Goal: Check status

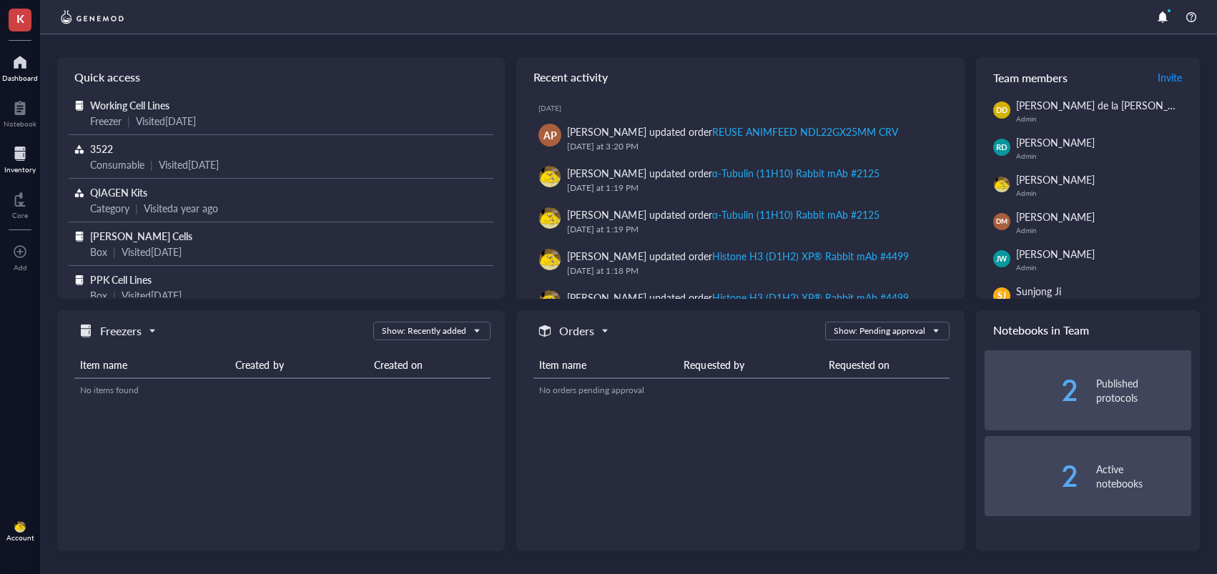
click at [29, 150] on div at bounding box center [19, 153] width 31 height 23
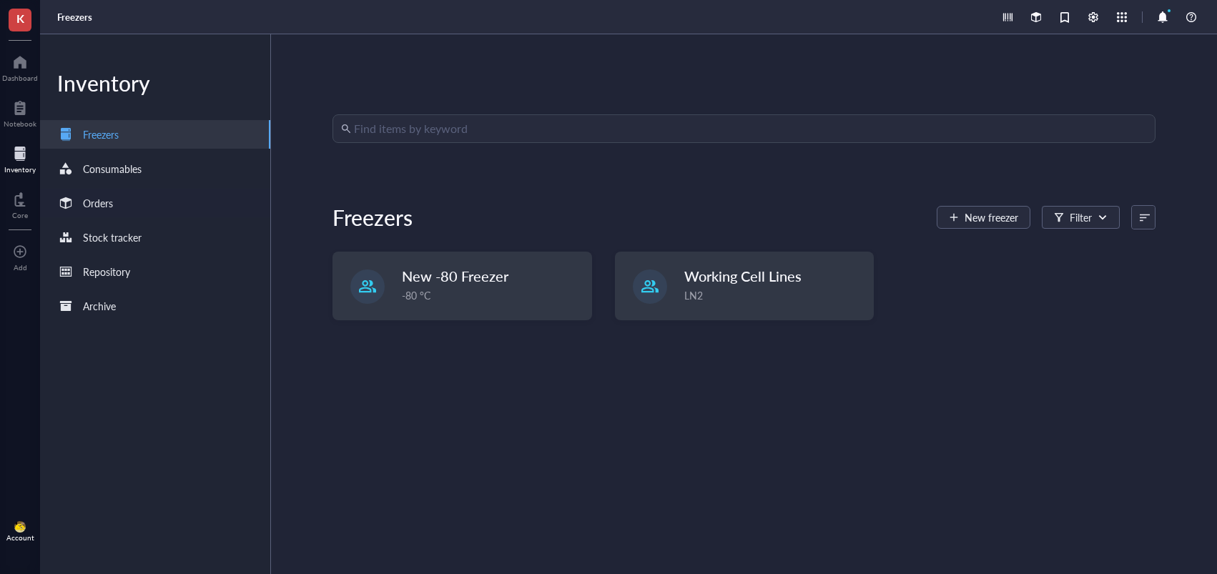
click at [96, 195] on div "Orders" at bounding box center [98, 203] width 30 height 16
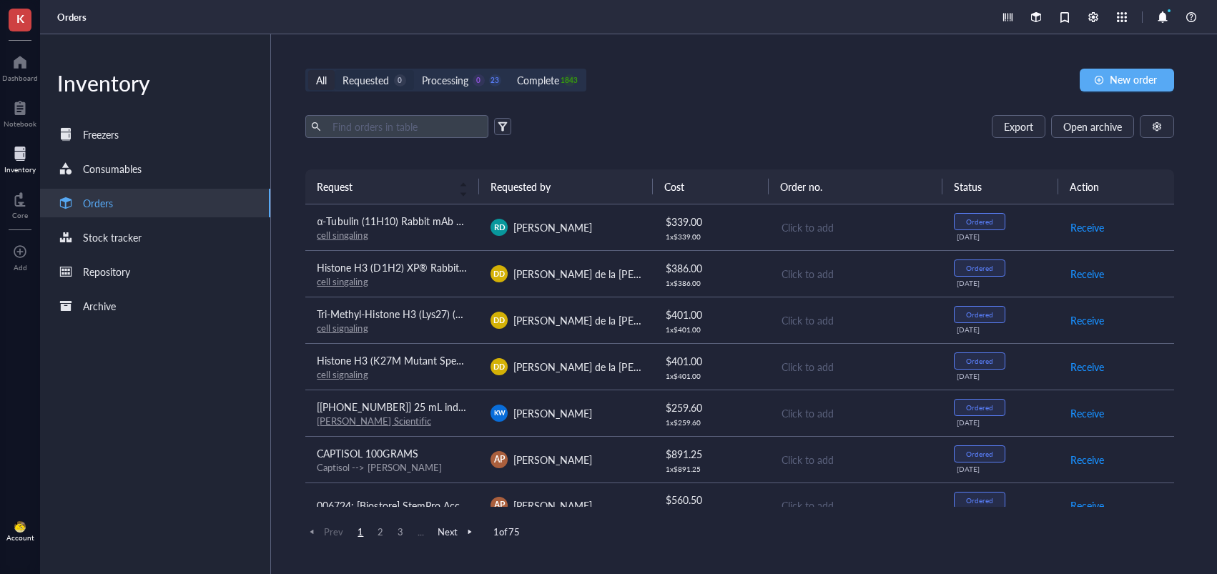
click at [395, 77] on div "0" at bounding box center [400, 80] width 12 height 12
click at [335, 70] on input "Requested 0" at bounding box center [335, 70] width 0 height 0
